Goal: Communication & Community: Answer question/provide support

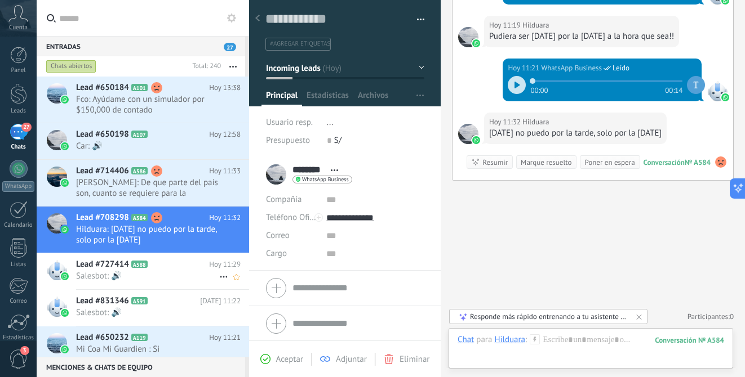
click at [172, 272] on span "Salesbot: 🔊" at bounding box center [147, 276] width 143 height 11
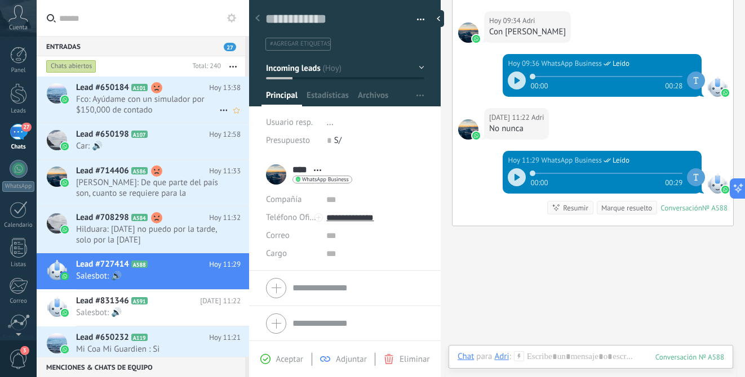
click at [184, 98] on span "Fco: Ayúdame con un simulador por $150,000 de contado" at bounding box center [147, 104] width 143 height 21
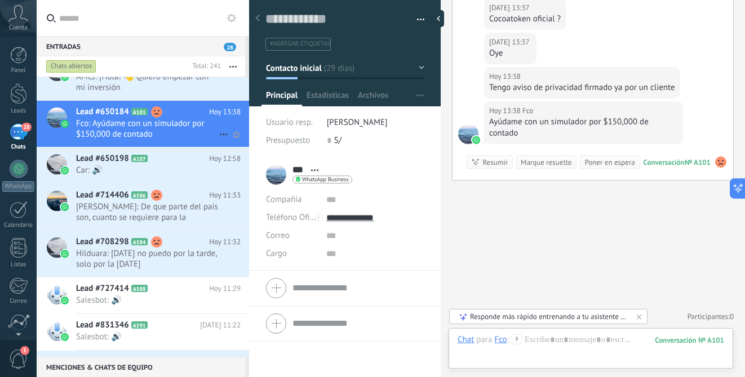
scroll to position [31, 0]
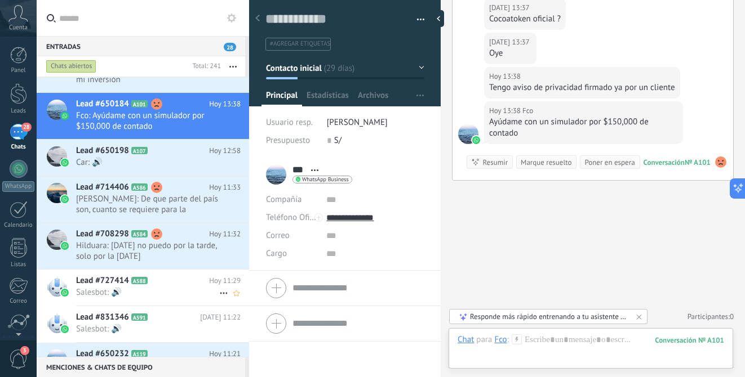
click at [177, 291] on span "Salesbot: 🔊" at bounding box center [147, 292] width 143 height 11
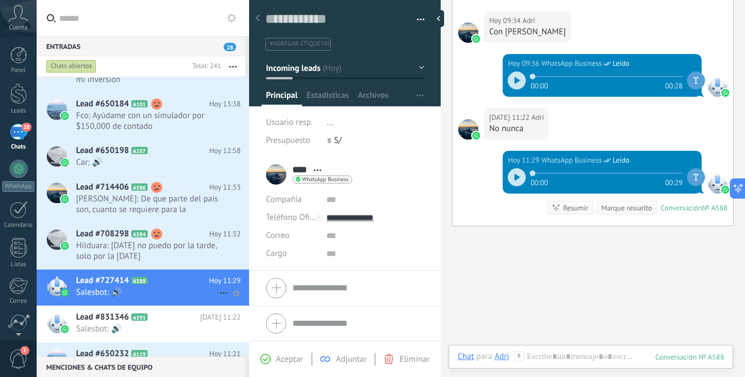
scroll to position [101, 0]
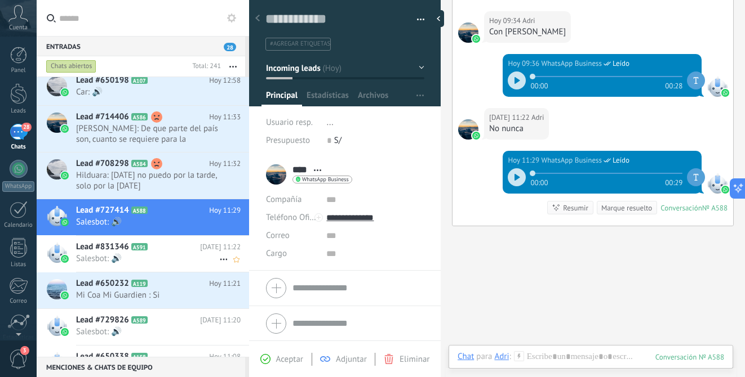
click at [181, 255] on span "Salesbot: 🔊" at bounding box center [147, 259] width 143 height 11
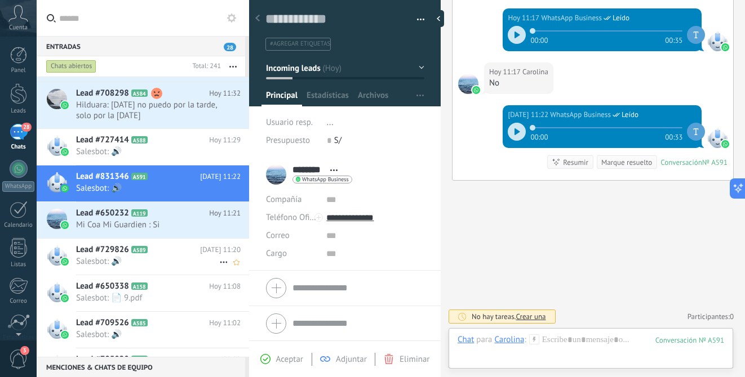
scroll to position [172, 0]
click at [180, 256] on span "Salesbot: 🔊" at bounding box center [147, 261] width 143 height 11
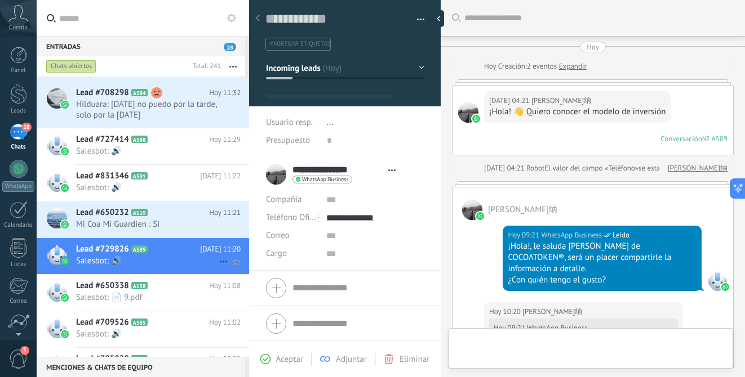
type textarea "**********"
